Goal: Transaction & Acquisition: Obtain resource

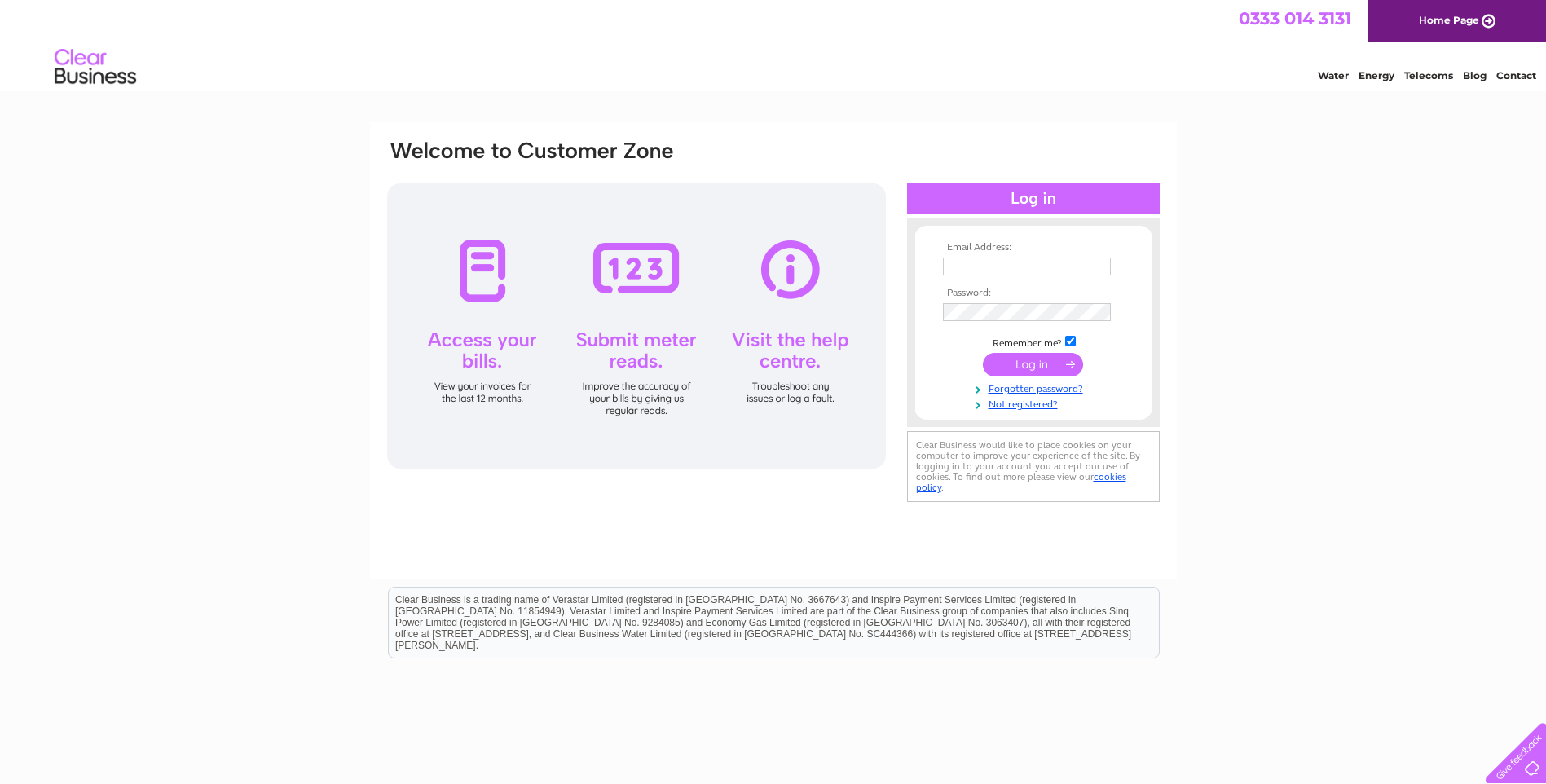
type input "info@wishartscoaches.com"
click at [1048, 366] on input "submit" at bounding box center [1033, 364] width 100 height 23
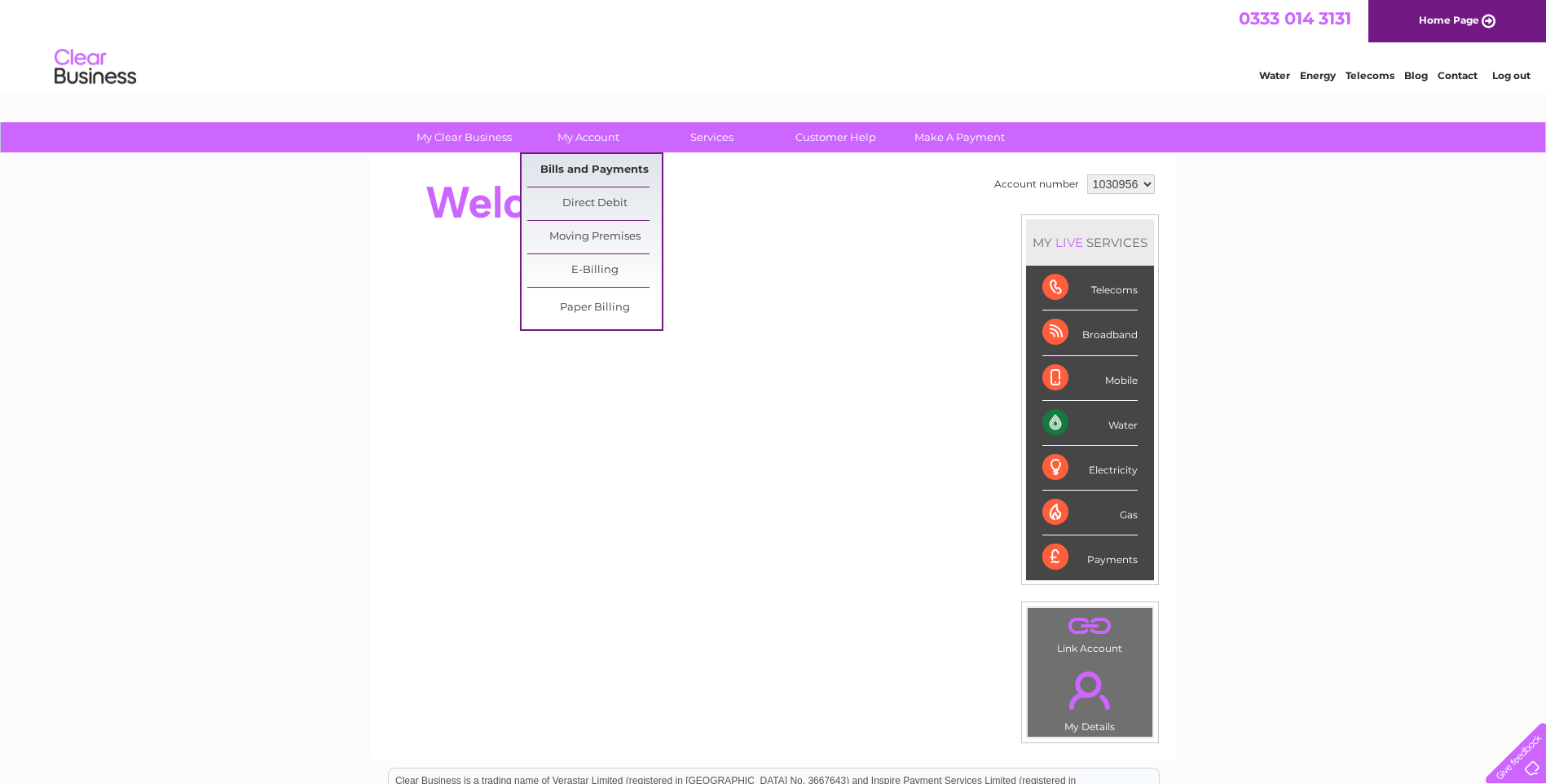
click at [589, 168] on link "Bills and Payments" at bounding box center [595, 171] width 135 height 33
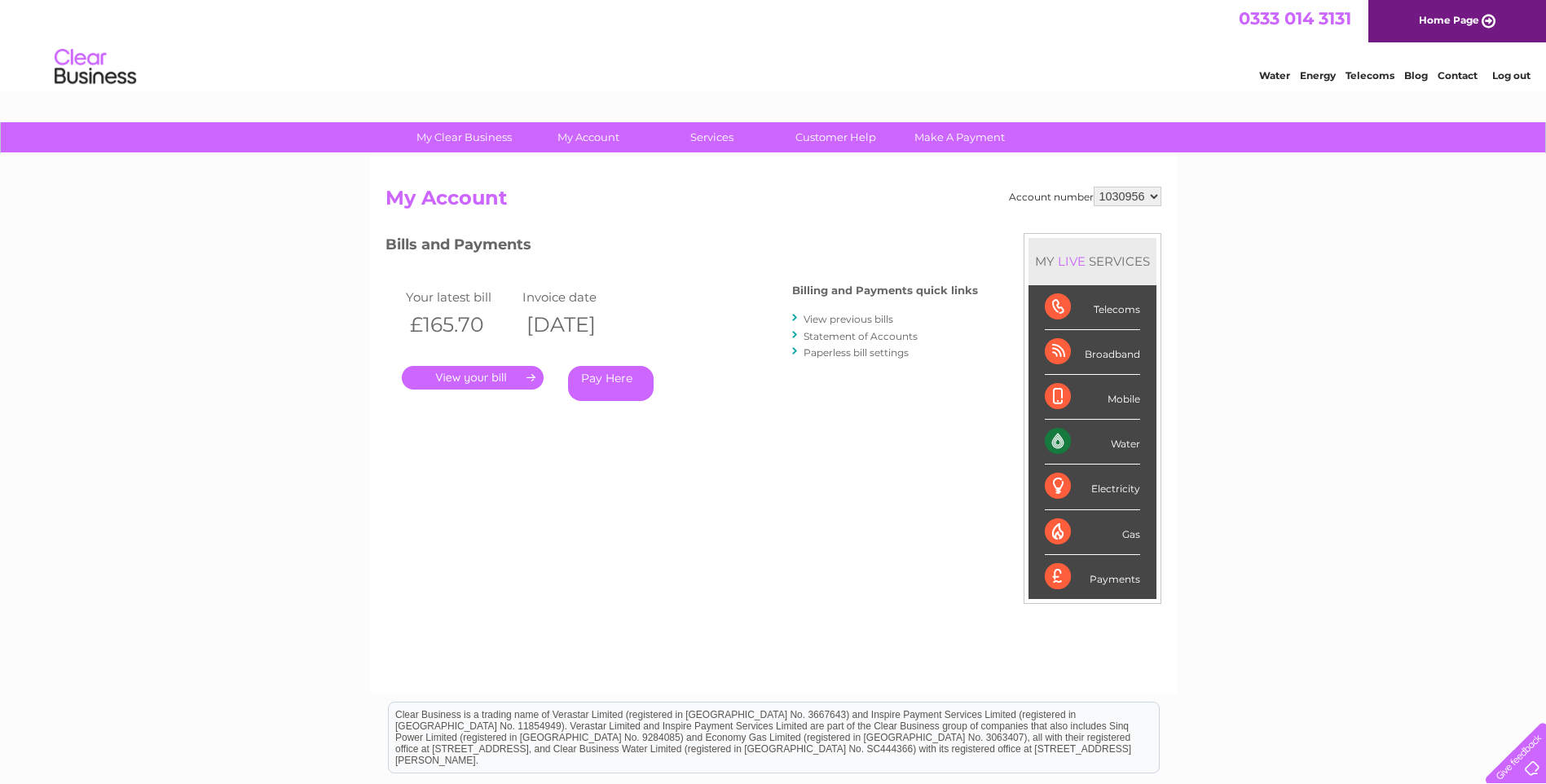
click at [476, 379] on link "." at bounding box center [472, 378] width 142 height 24
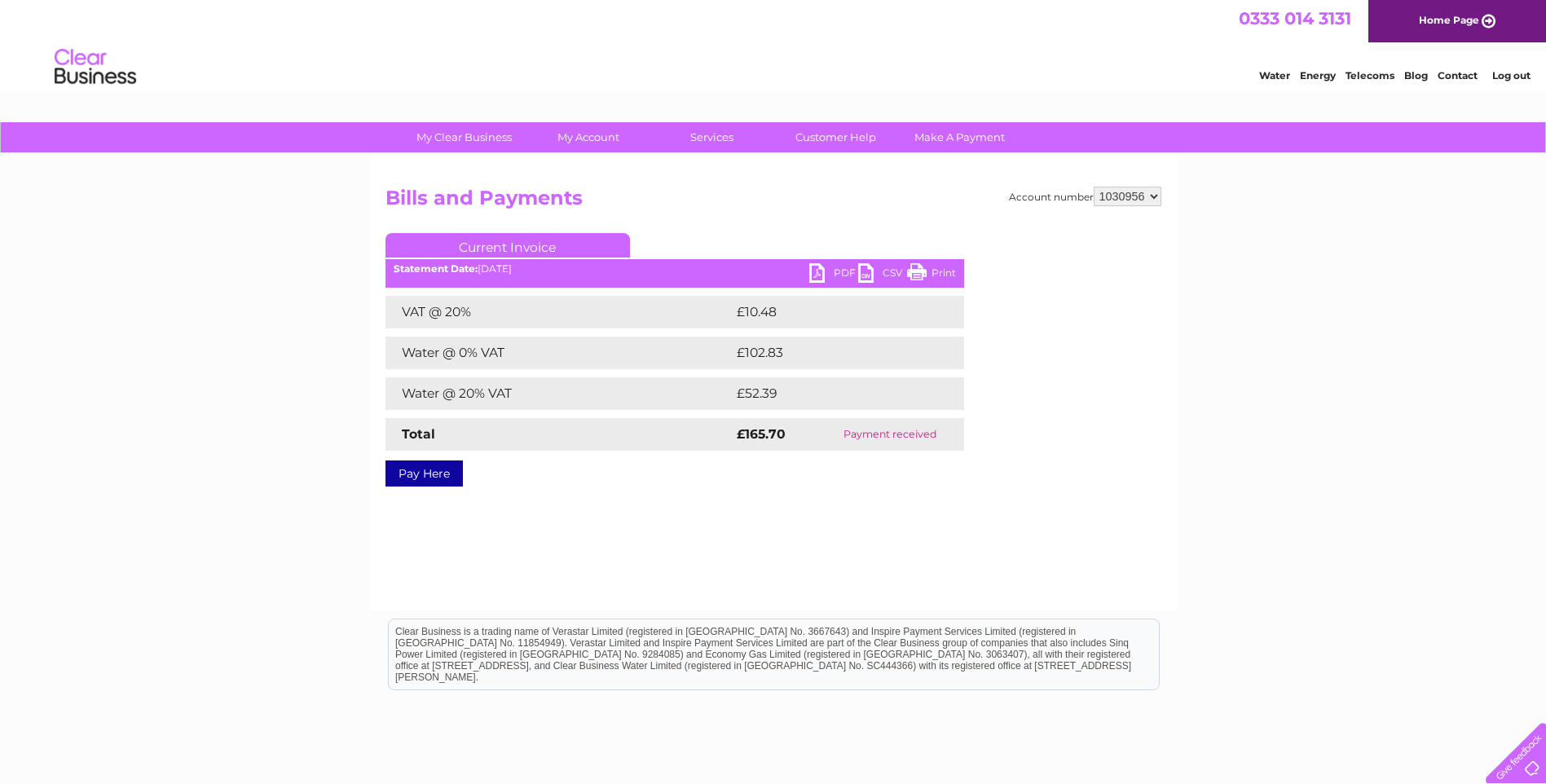
click at [832, 266] on link "PDF" at bounding box center [833, 275] width 49 height 24
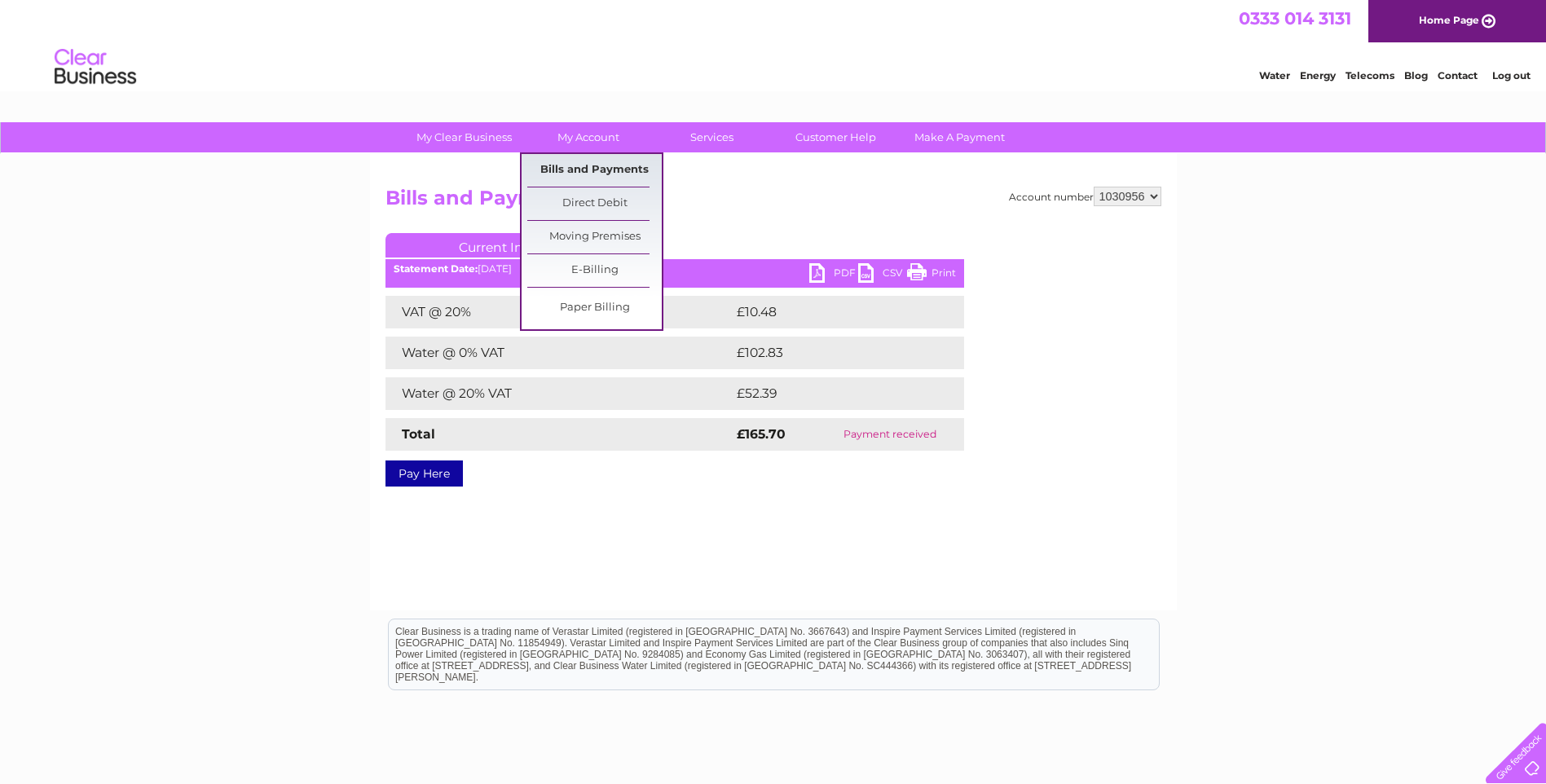
click at [583, 167] on link "Bills and Payments" at bounding box center [595, 171] width 135 height 33
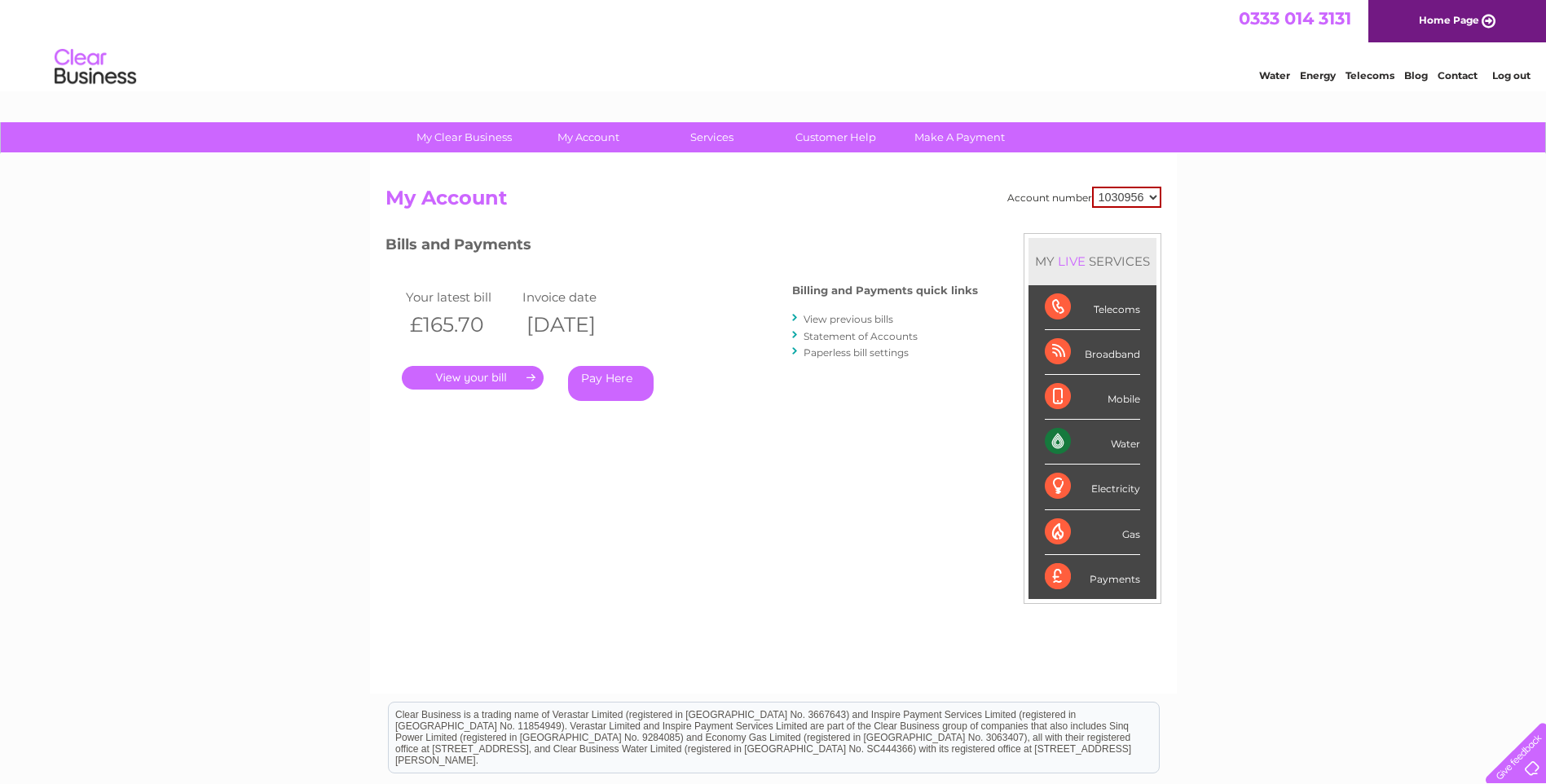
click at [837, 318] on link "View previous bills" at bounding box center [848, 319] width 89 height 12
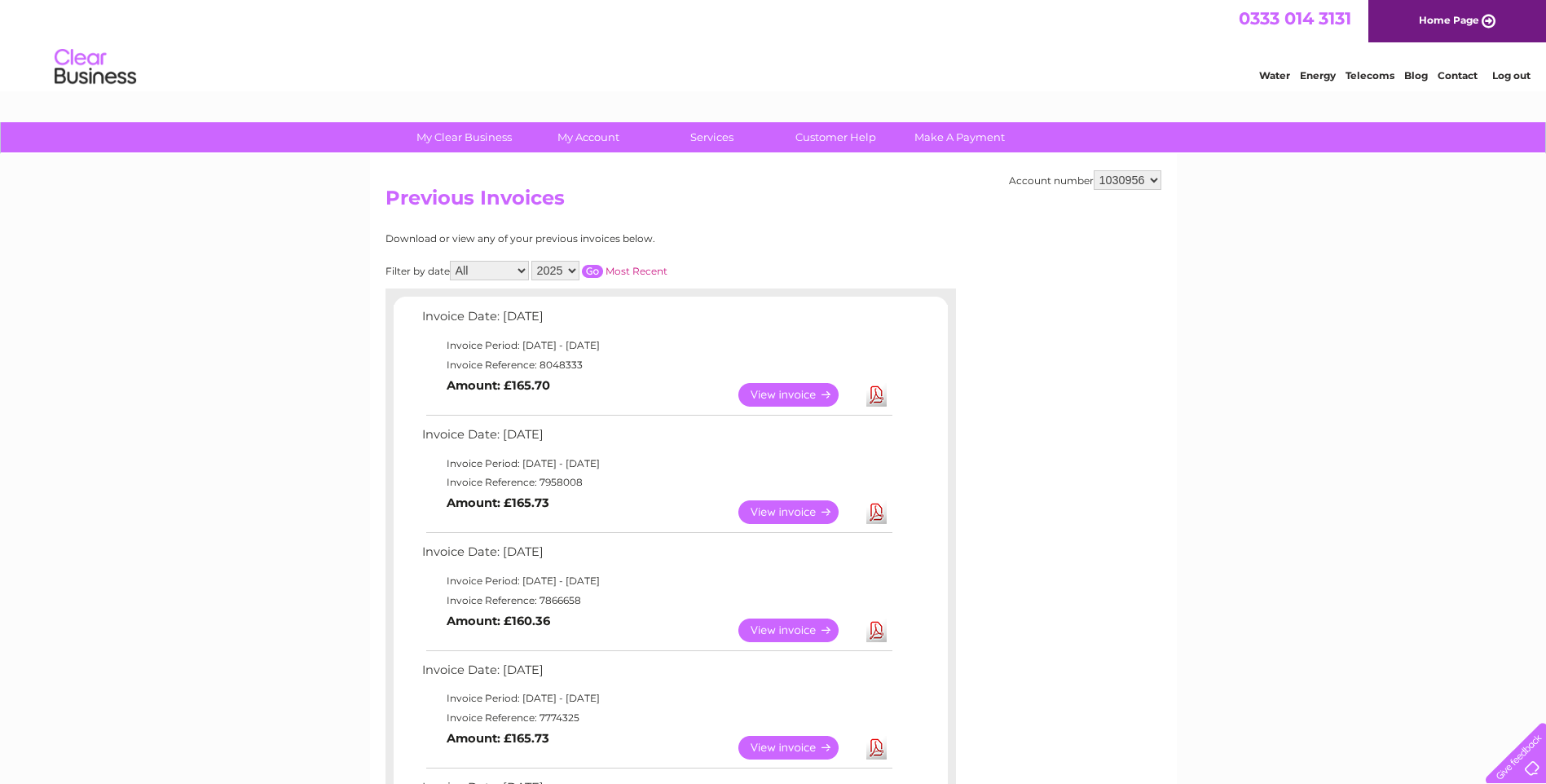
click at [1511, 75] on link "Log out" at bounding box center [1511, 75] width 39 height 12
